Goal: Information Seeking & Learning: Compare options

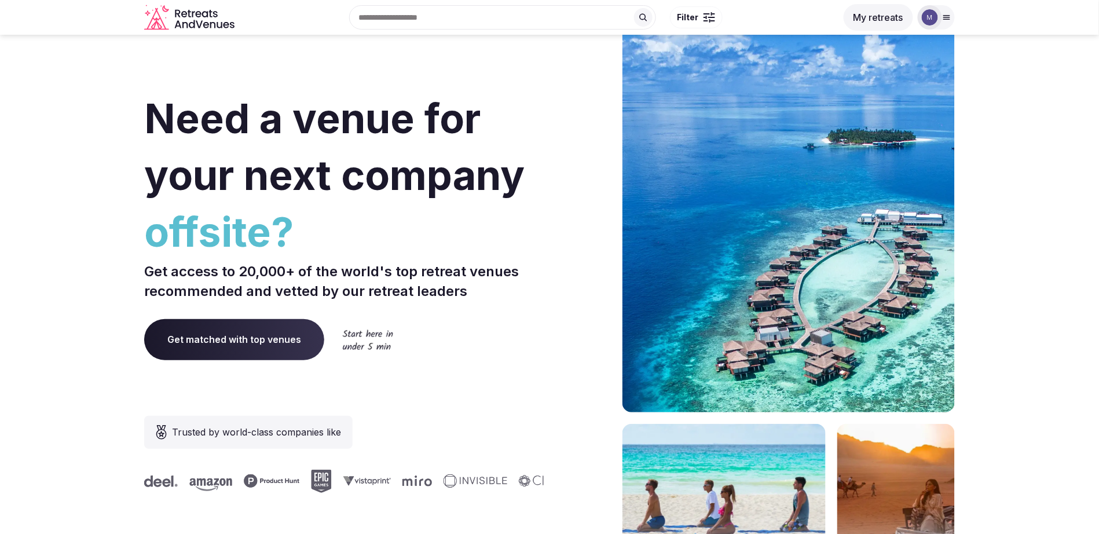
click at [934, 13] on img at bounding box center [930, 17] width 16 height 16
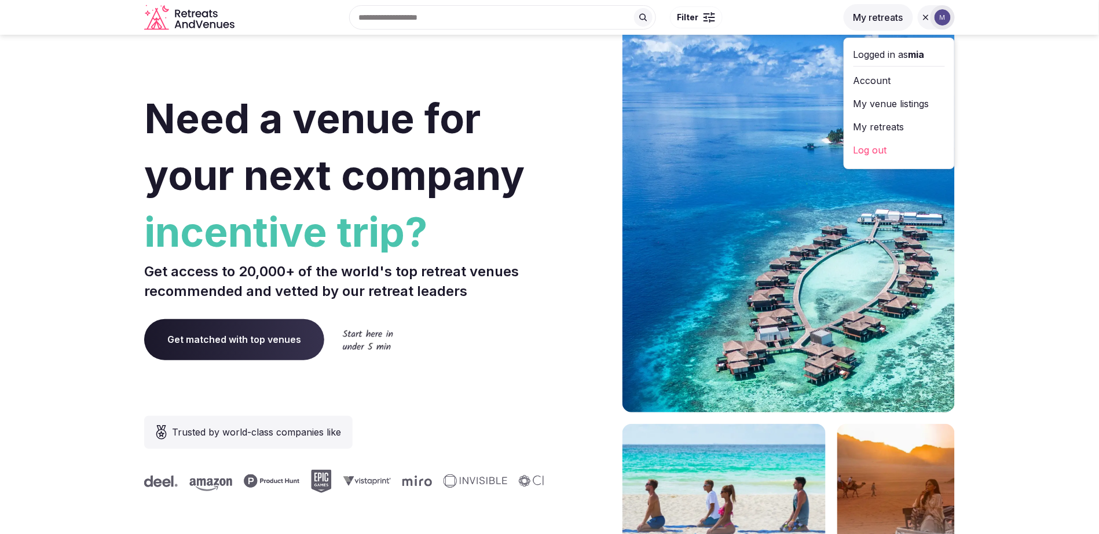
click at [913, 118] on link "My retreats" at bounding box center [900, 127] width 92 height 19
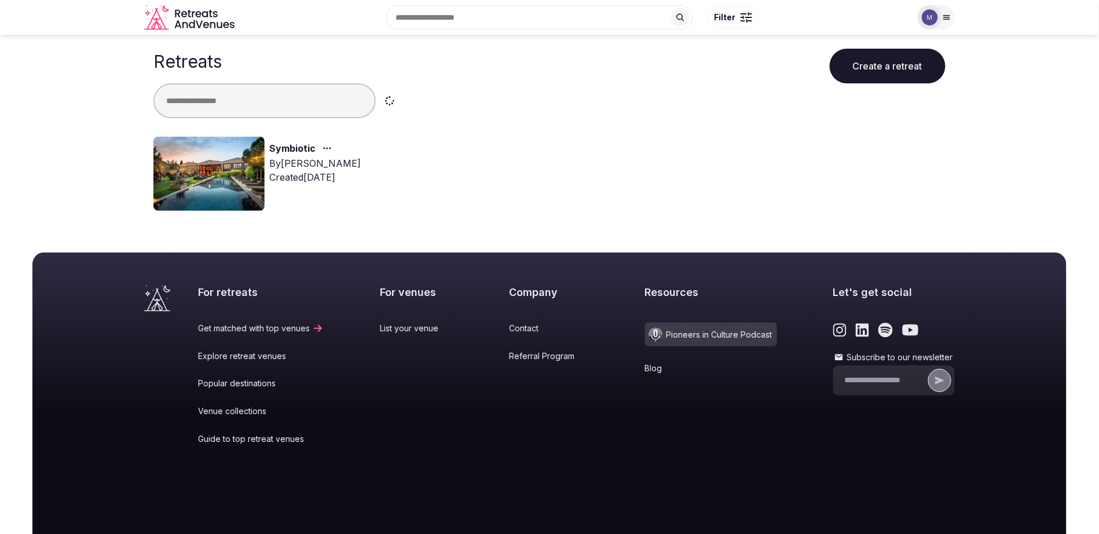
click at [301, 148] on link "Symbiotic" at bounding box center [292, 148] width 46 height 15
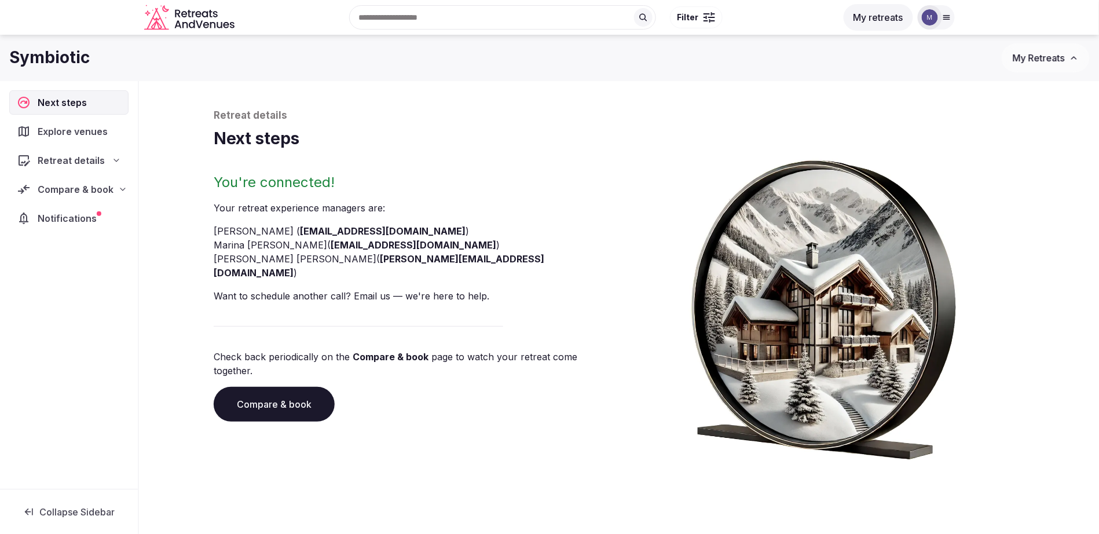
click at [76, 159] on span "Retreat details" at bounding box center [71, 161] width 67 height 14
click at [78, 193] on span "Compare & book" at bounding box center [75, 189] width 75 height 14
click at [80, 236] on span "Proposals requested (11)" at bounding box center [76, 238] width 96 height 23
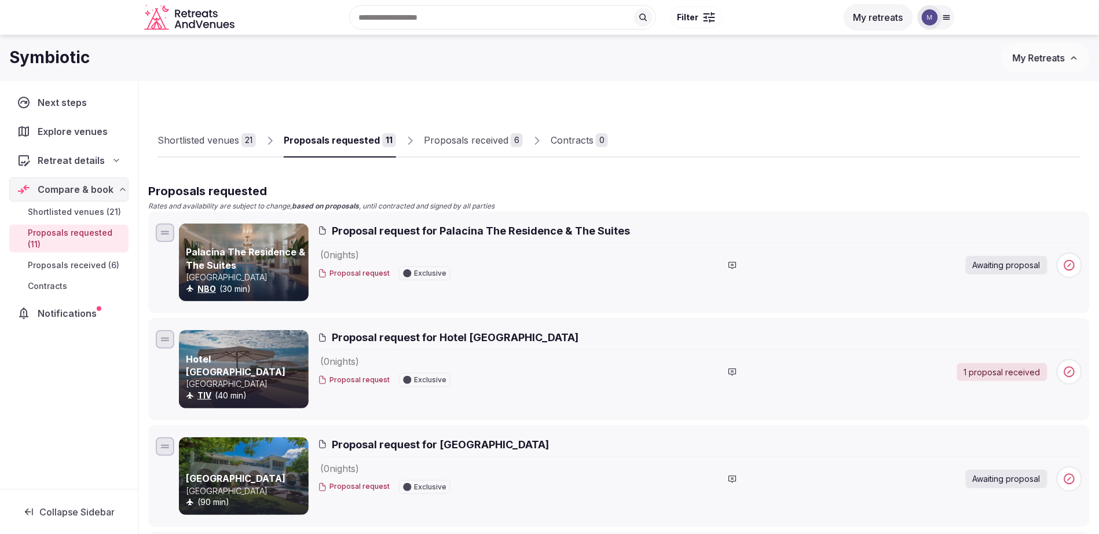
click at [493, 137] on div "Proposals received" at bounding box center [466, 140] width 85 height 14
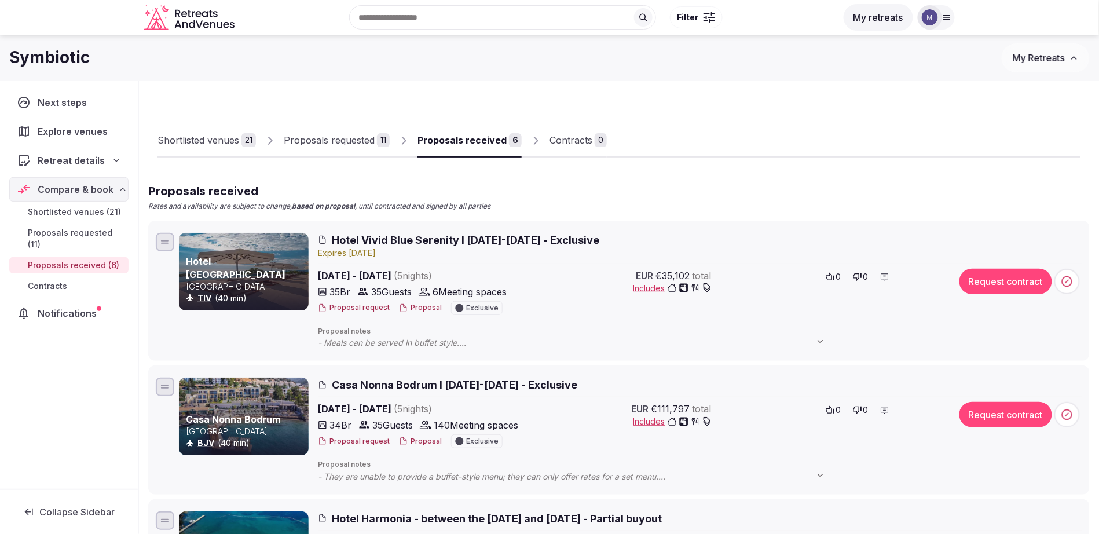
click at [439, 236] on span "Hotel Vivid Blue Serenity I [DATE]-[DATE] - Exclusive" at bounding box center [466, 240] width 268 height 14
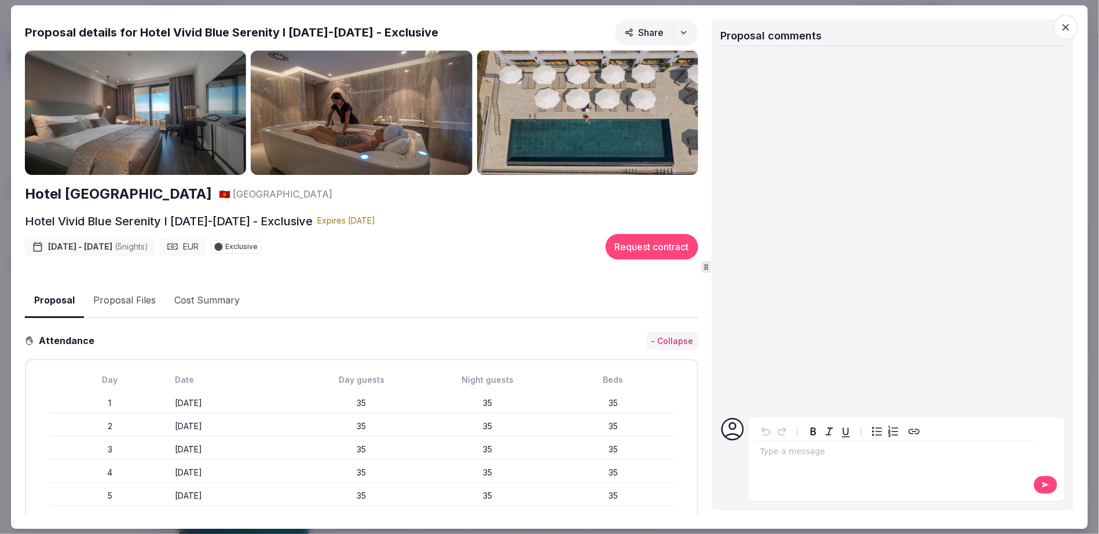
click at [185, 141] on img at bounding box center [135, 112] width 221 height 125
click at [1068, 31] on icon "button" at bounding box center [1067, 27] width 12 height 12
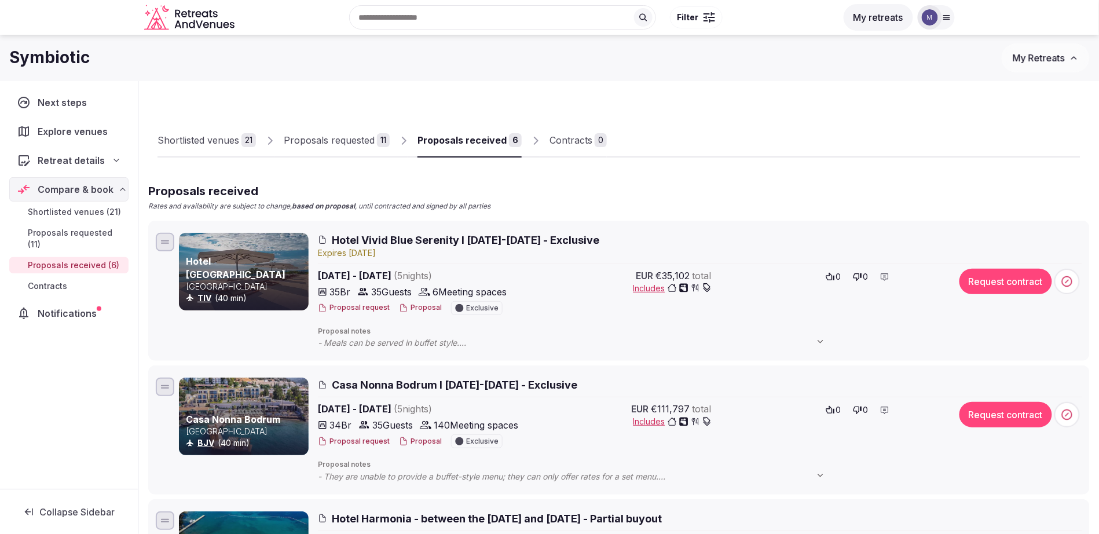
click at [412, 240] on span "Hotel Vivid Blue Serenity I [DATE]-[DATE] - Exclusive" at bounding box center [466, 240] width 268 height 14
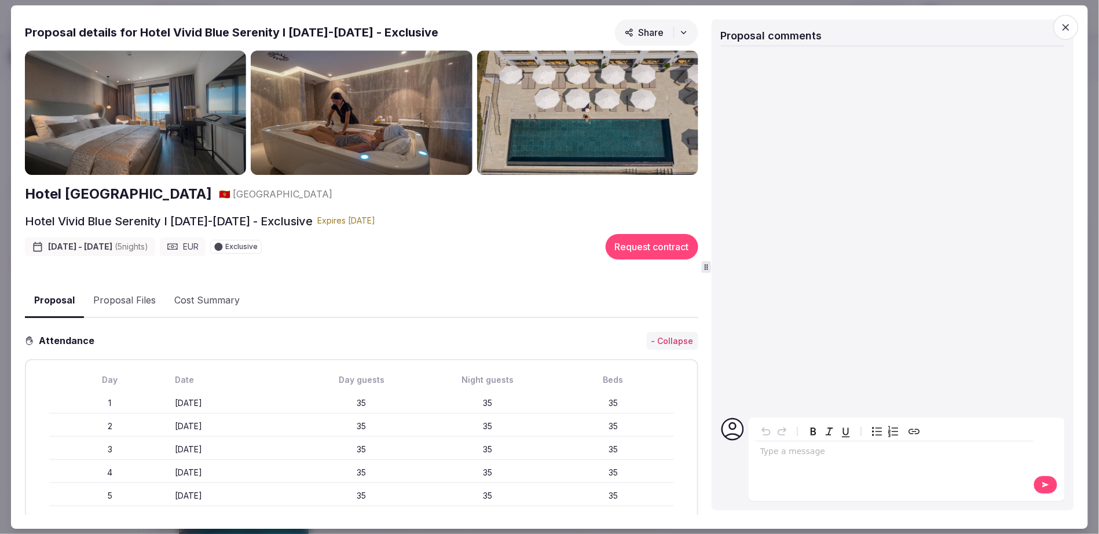
drag, startPoint x: 453, startPoint y: 32, endPoint x: 137, endPoint y: 35, distance: 315.7
click at [137, 35] on div "Proposal details for Hotel Vivid Blue Serenity I [DATE]-[DATE] - Exclusive Share" at bounding box center [362, 34] width 674 height 31
copy h2 "Hotel Vivid Blue Serenity I [DATE]-[DATE] - Exclusive"
click at [1065, 23] on icon "button" at bounding box center [1067, 27] width 12 height 12
click at [1065, 23] on div "Proposal Proposal Proposal details for Hotel Vivid Blue Serenity I [DATE]-[DATE…" at bounding box center [549, 267] width 1077 height 524
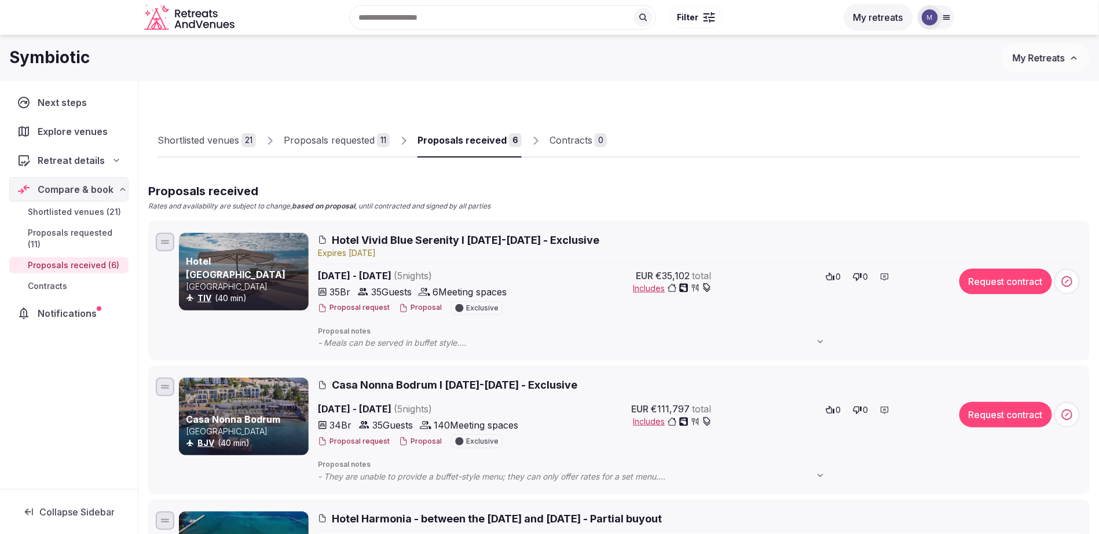
click at [412, 382] on span "Casa Nonna Bodrum l [DATE]-[DATE] - Exclusive" at bounding box center [455, 385] width 246 height 14
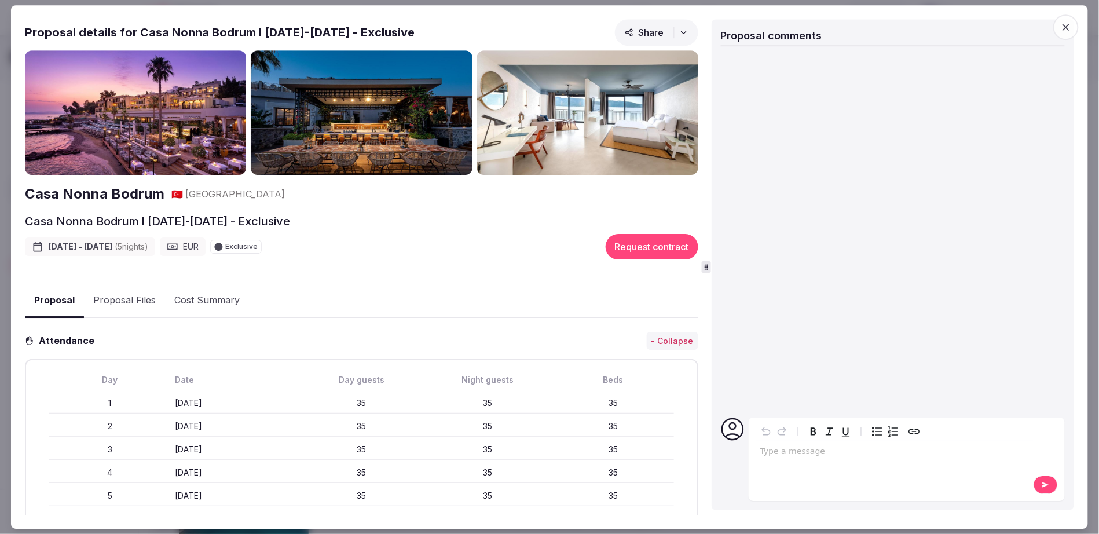
click at [1065, 24] on icon "button" at bounding box center [1066, 27] width 7 height 7
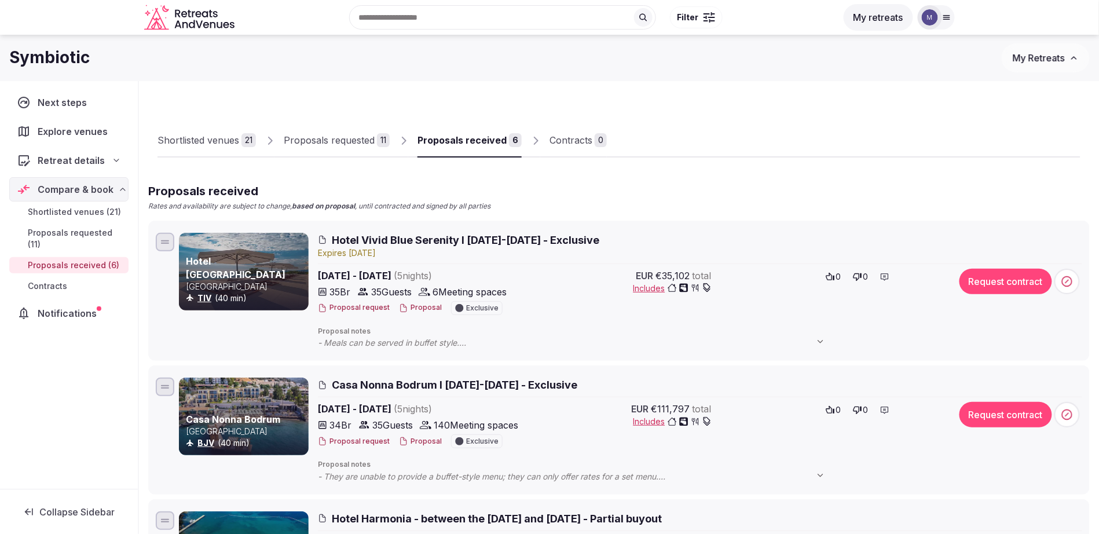
click at [584, 265] on div "Hotel Vivid Blue Serenity I [DATE]-[DATE] - Exclusive Expire s [DATE] [DATE] - …" at bounding box center [700, 291] width 765 height 116
click at [439, 241] on span "Hotel Vivid Blue Serenity I [DATE]-[DATE] - Exclusive" at bounding box center [466, 240] width 268 height 14
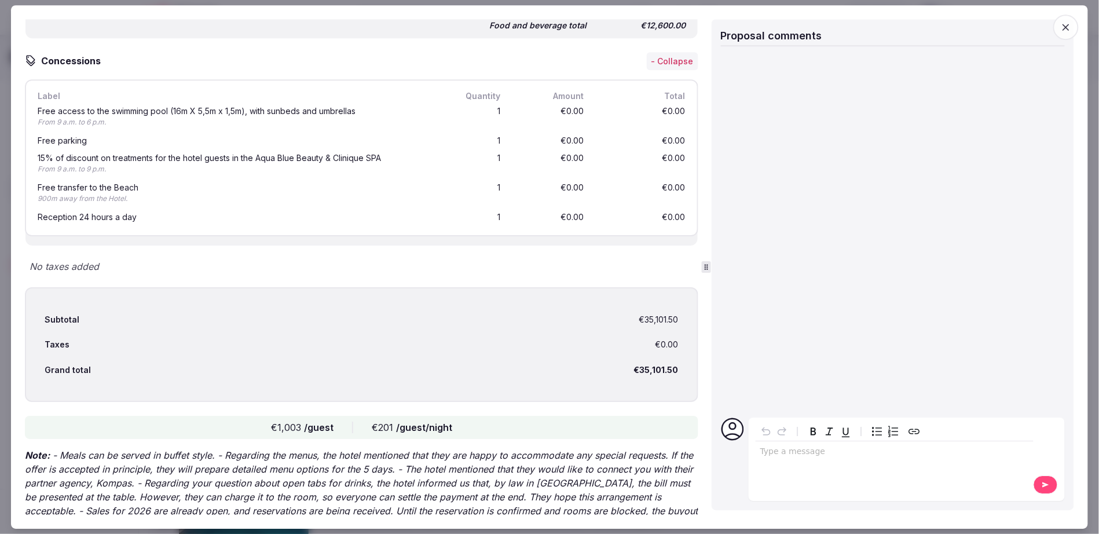
scroll to position [1683, 0]
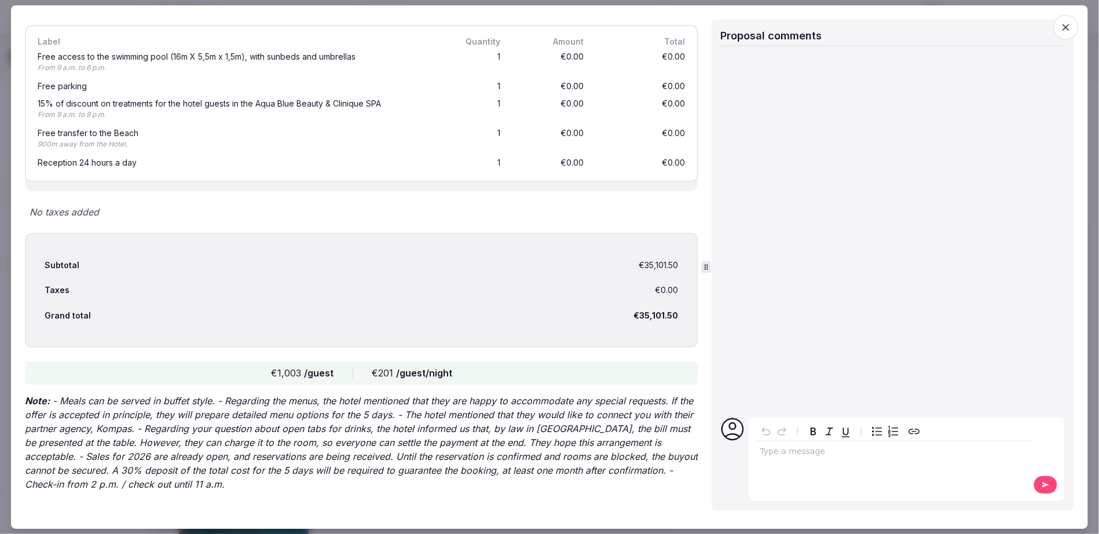
click at [814, 480] on div "Type a message" at bounding box center [895, 458] width 278 height 72
click at [813, 458] on div "editable markdown" at bounding box center [895, 452] width 278 height 23
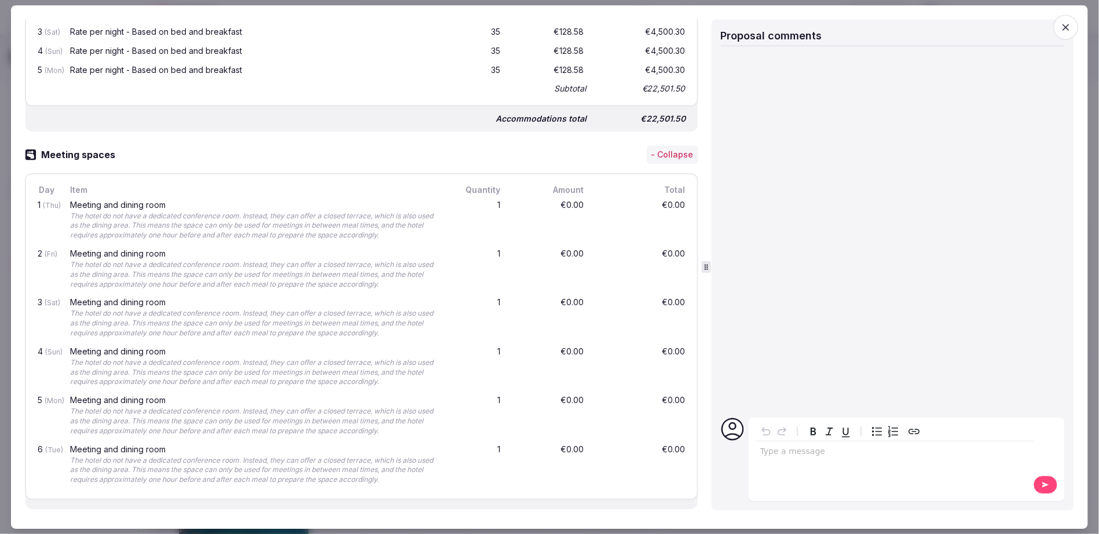
scroll to position [0, 0]
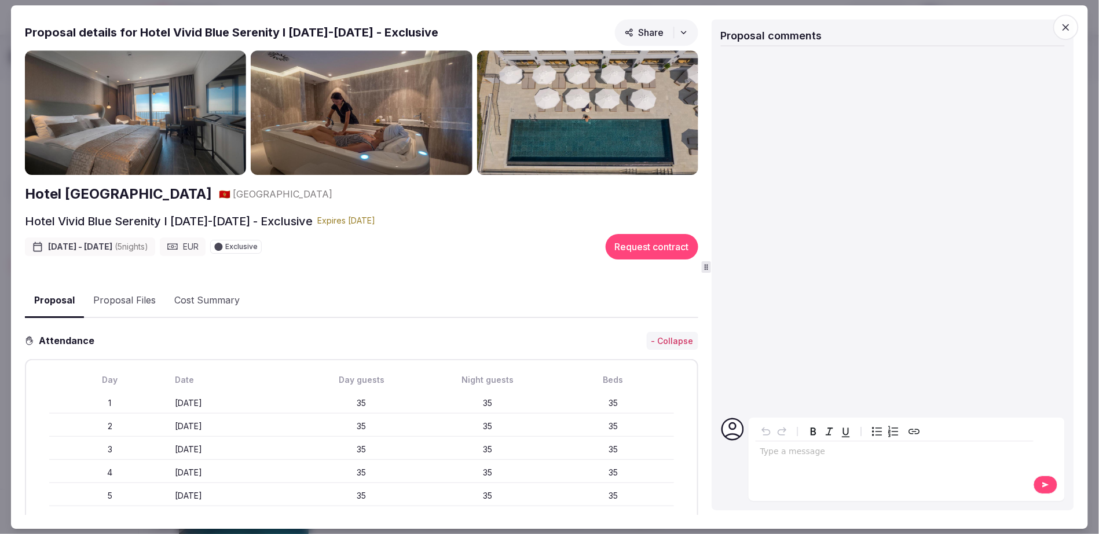
click at [1068, 26] on icon "button" at bounding box center [1066, 27] width 7 height 7
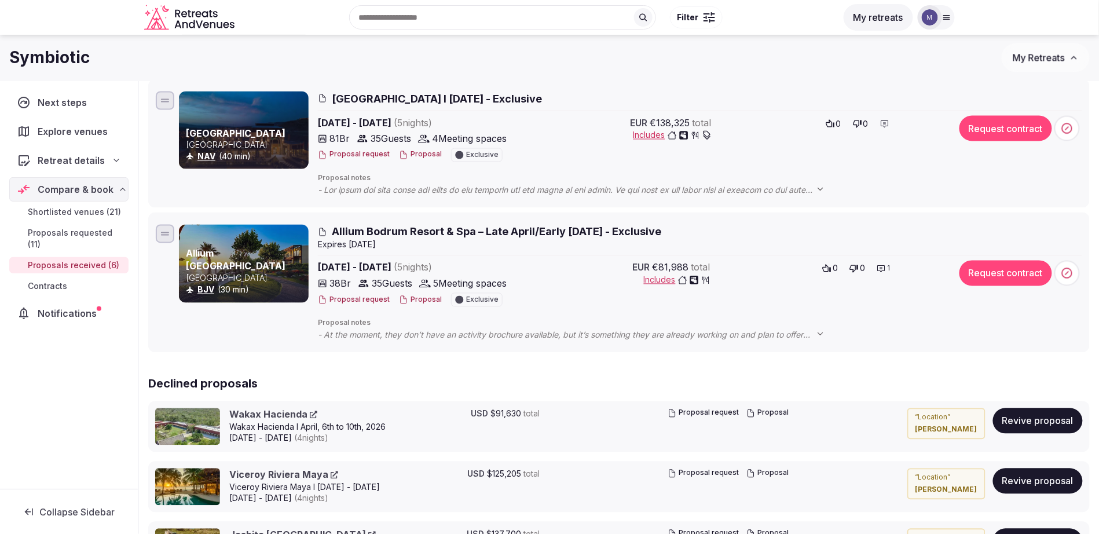
scroll to position [668, 0]
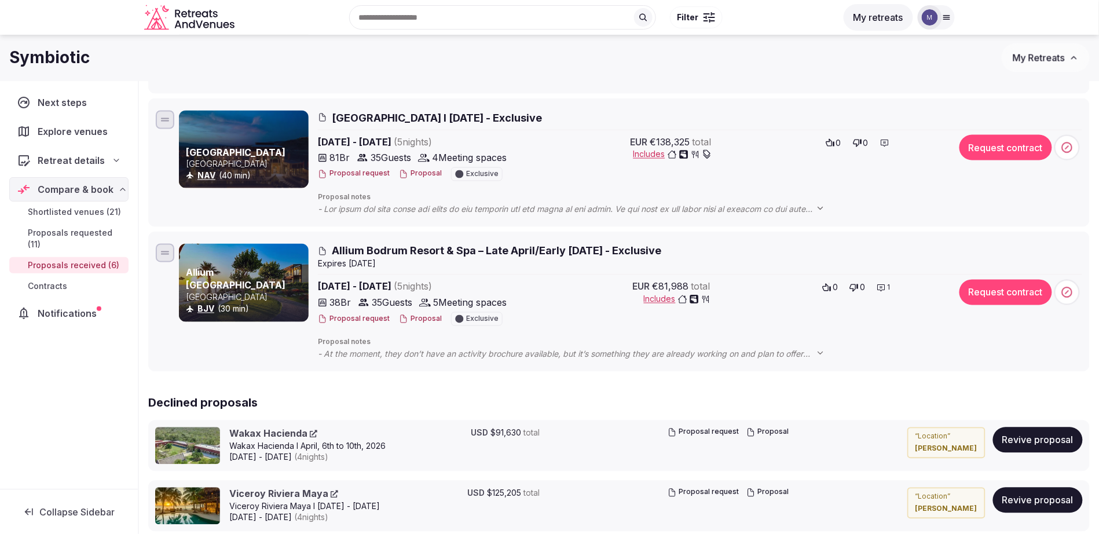
click at [391, 250] on span "Allium Bodrum Resort & Spa – Late April/Early [DATE] - Exclusive" at bounding box center [497, 251] width 330 height 14
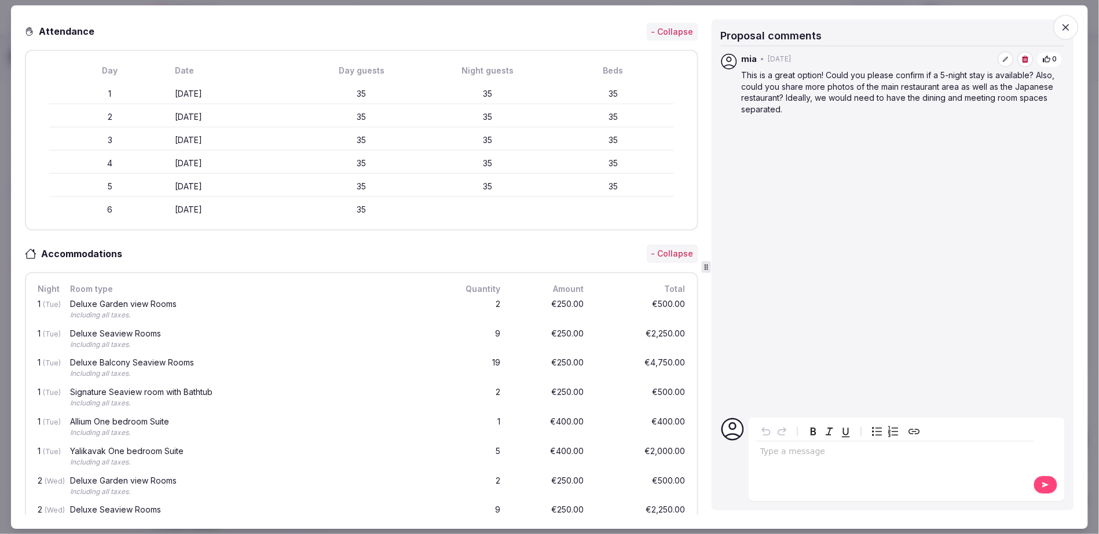
scroll to position [0, 0]
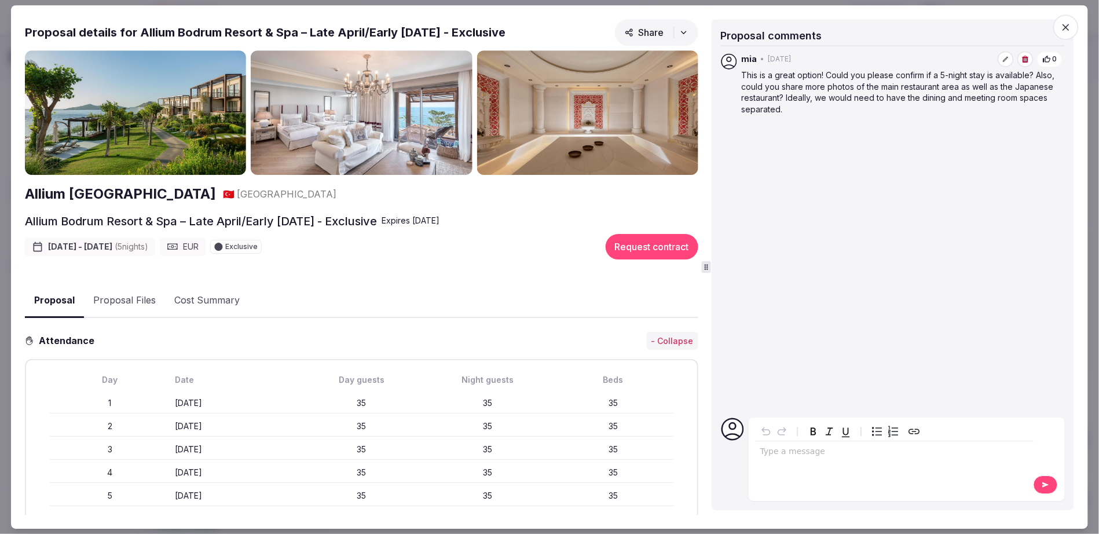
drag, startPoint x: 217, startPoint y: 192, endPoint x: 22, endPoint y: 189, distance: 195.3
click at [22, 189] on div "Proposal Proposal Proposal details for Allium [GEOGRAPHIC_DATA] & Spa – Late Ap…" at bounding box center [549, 267] width 1077 height 524
copy h2 "Allium [GEOGRAPHIC_DATA]"
click at [1065, 23] on icon "button" at bounding box center [1067, 27] width 12 height 12
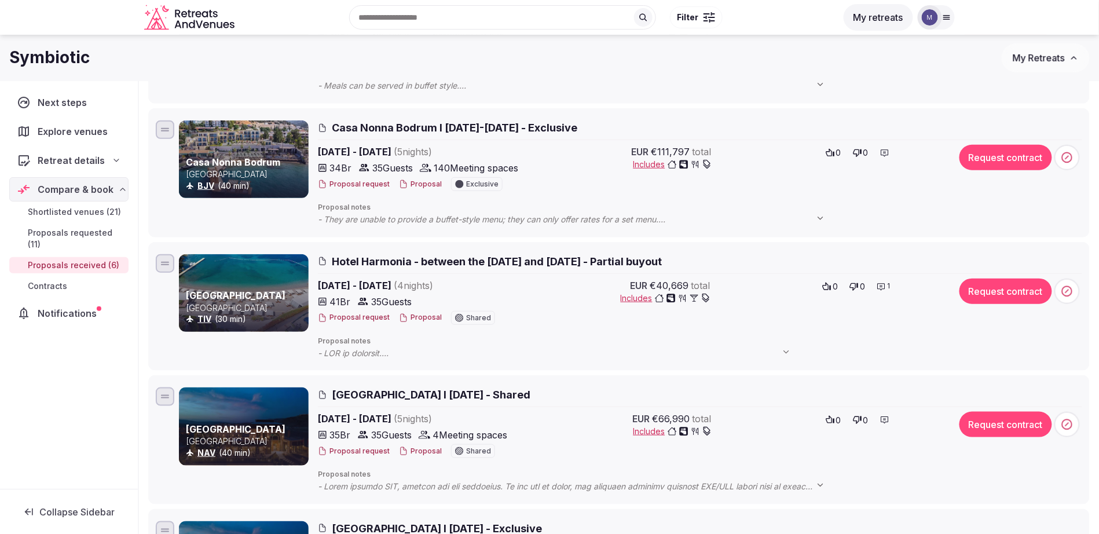
scroll to position [93, 0]
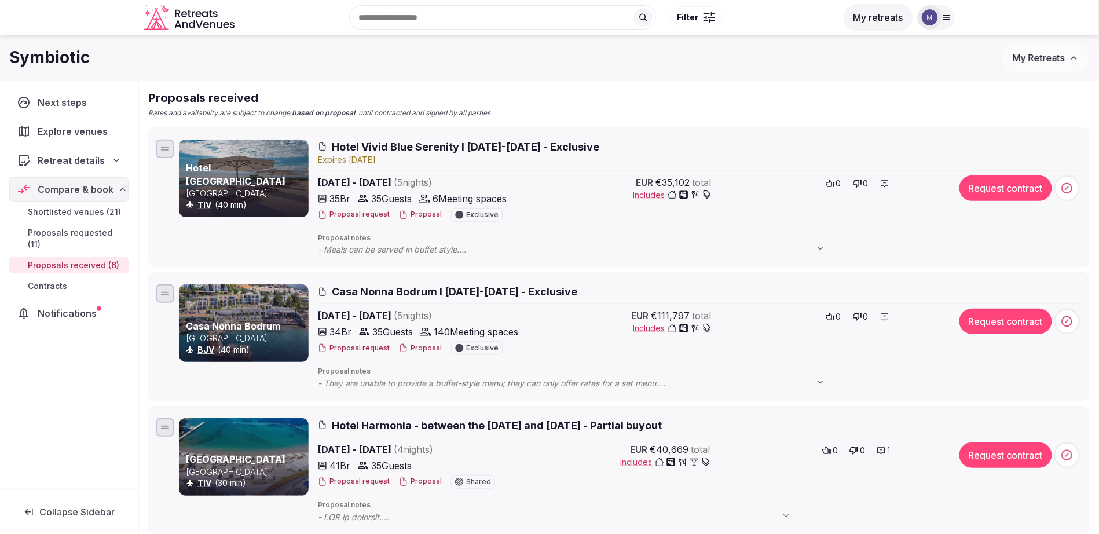
click at [529, 291] on span "Casa Nonna Bodrum l [DATE]-[DATE] - Exclusive" at bounding box center [455, 291] width 246 height 14
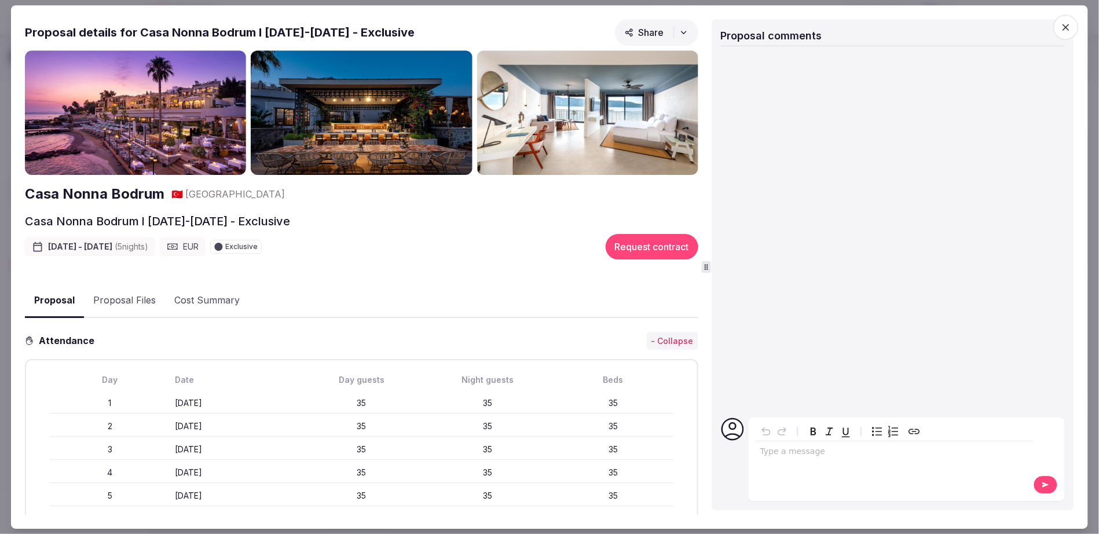
click at [193, 127] on img at bounding box center [135, 112] width 221 height 125
drag, startPoint x: 167, startPoint y: 197, endPoint x: 27, endPoint y: 195, distance: 139.6
click at [27, 195] on div "Casa Nonna Bodrum 🇹🇷 [GEOGRAPHIC_DATA]" at bounding box center [362, 194] width 674 height 20
copy h2 "Casa Nonna Bodrum"
